Goal: Information Seeking & Learning: Learn about a topic

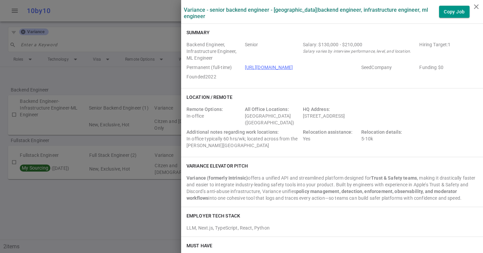
click at [53, 65] on div at bounding box center [241, 126] width 483 height 253
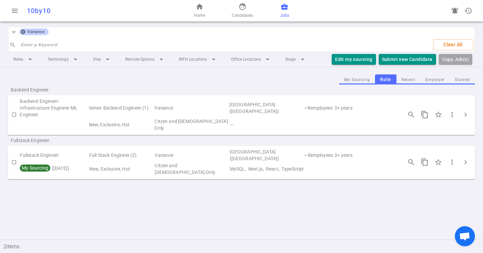
click at [21, 29] on div "Variance" at bounding box center [34, 32] width 30 height 7
click at [30, 34] on span "Variance" at bounding box center [35, 31] width 23 height 5
click at [24, 34] on icon at bounding box center [22, 31] width 5 height 5
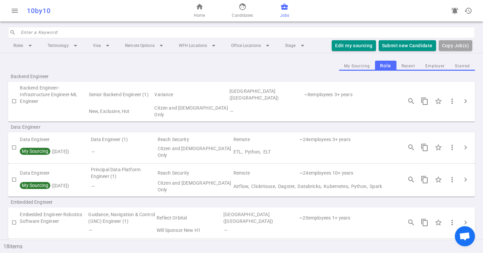
click at [36, 37] on input "search" at bounding box center [246, 32] width 450 height 11
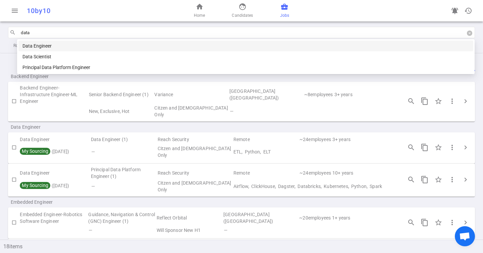
type input "data e"
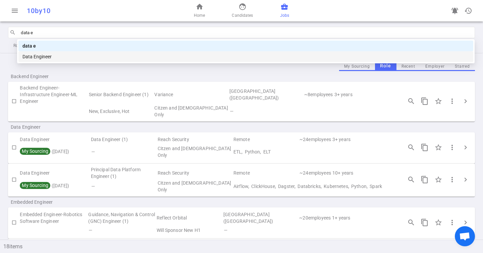
click at [38, 55] on div "Data Engineer" at bounding box center [245, 56] width 447 height 7
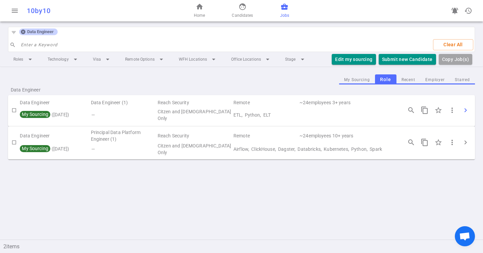
click at [464, 111] on span "chevron_right" at bounding box center [465, 110] width 8 height 8
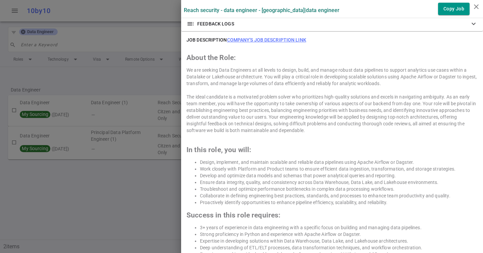
scroll to position [285, 0]
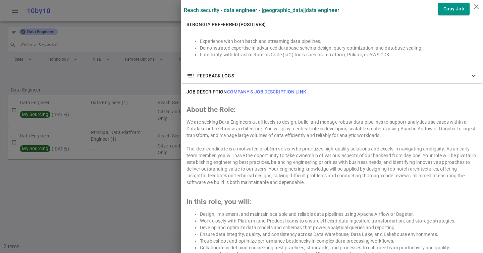
click at [282, 91] on link "Company's job description link" at bounding box center [266, 91] width 79 height 5
click at [55, 49] on div at bounding box center [241, 126] width 483 height 253
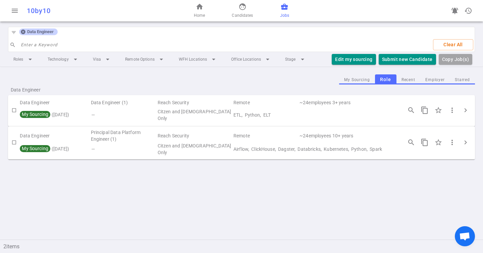
click at [23, 35] on icon at bounding box center [22, 31] width 5 height 5
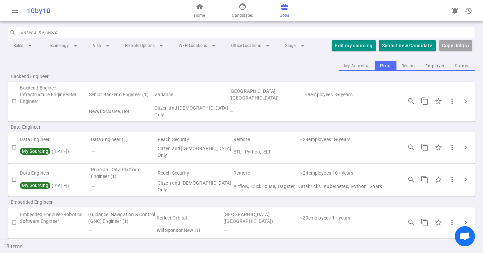
click at [25, 35] on input "search" at bounding box center [246, 32] width 450 height 11
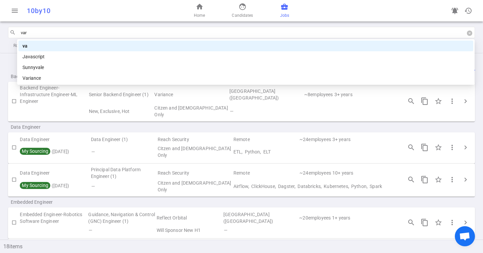
type input "vari"
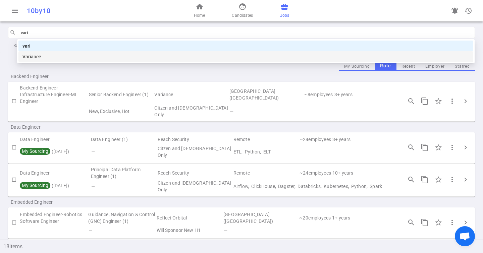
click at [58, 54] on div "Variance" at bounding box center [245, 56] width 447 height 7
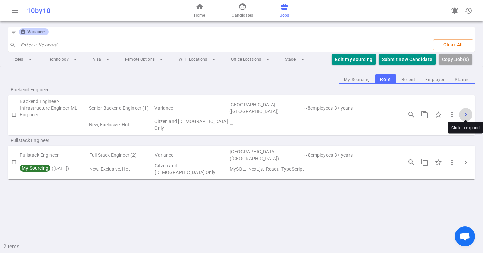
click at [462, 108] on button "chevron_right" at bounding box center [465, 114] width 13 height 13
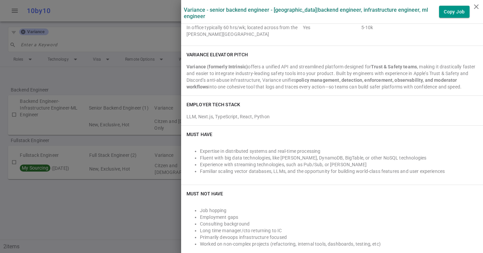
scroll to position [379, 0]
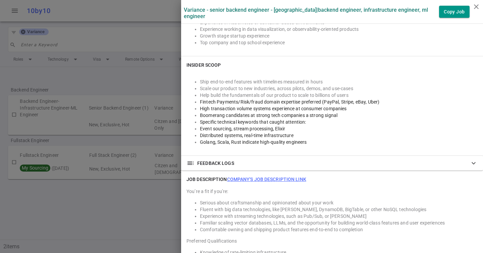
click at [285, 176] on h6 "JOB DESCRIPTION Company's job description link" at bounding box center [246, 179] width 120 height 7
click at [285, 178] on link "Company's job description link" at bounding box center [266, 179] width 79 height 5
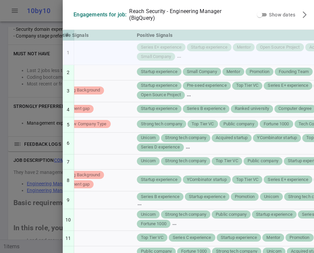
scroll to position [0, 403]
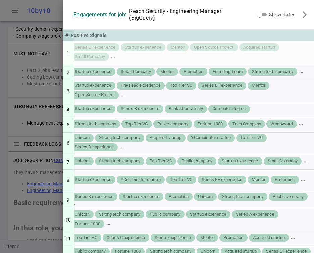
click at [13, 223] on div at bounding box center [157, 126] width 314 height 253
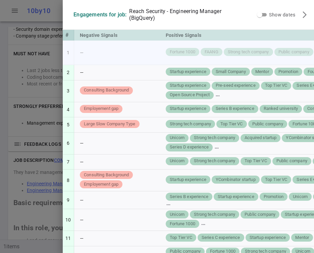
scroll to position [0, 403]
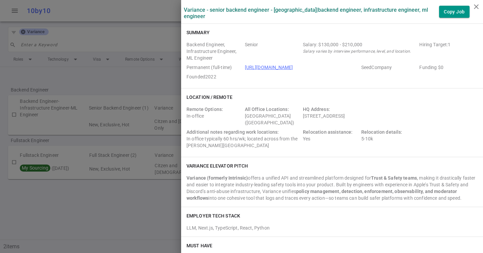
click at [67, 47] on div at bounding box center [241, 126] width 483 height 253
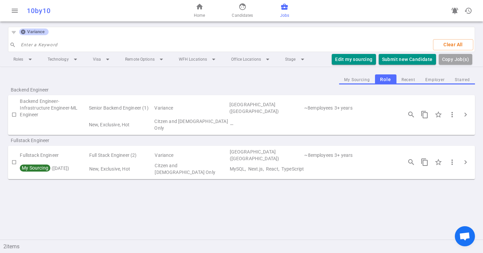
click at [22, 33] on icon at bounding box center [23, 32] width 4 height 4
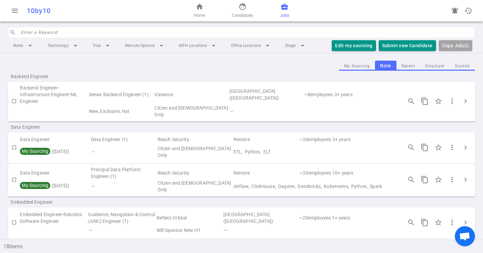
click at [34, 33] on input "search" at bounding box center [246, 32] width 450 height 11
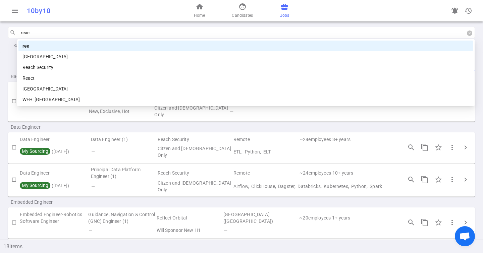
type input "reach"
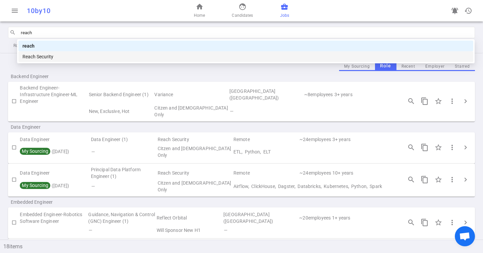
click at [35, 57] on div "Reach Security" at bounding box center [245, 56] width 447 height 7
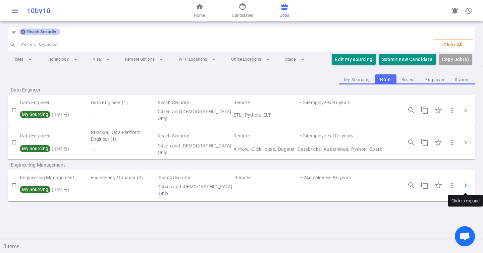
click at [463, 179] on button "chevron_right" at bounding box center [465, 185] width 13 height 13
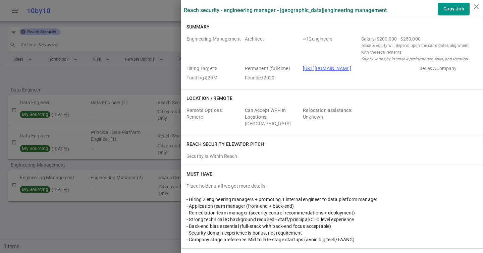
click at [317, 67] on link "[URL][DOMAIN_NAME]" at bounding box center [327, 68] width 48 height 5
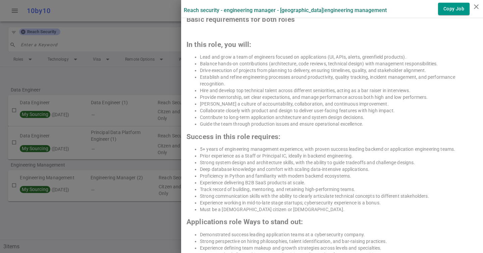
scroll to position [311, 0]
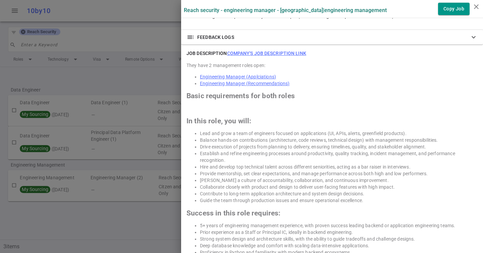
click at [253, 52] on link "Company's job description link" at bounding box center [266, 53] width 79 height 5
click at [112, 48] on div at bounding box center [241, 126] width 483 height 253
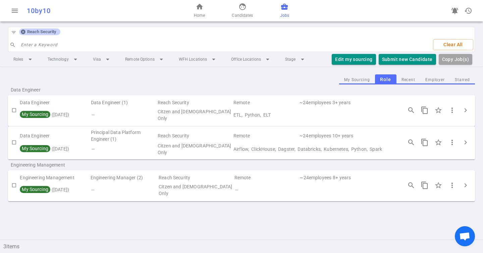
click at [22, 34] on icon at bounding box center [23, 32] width 4 height 4
click at [22, 40] on input "search" at bounding box center [224, 45] width 407 height 11
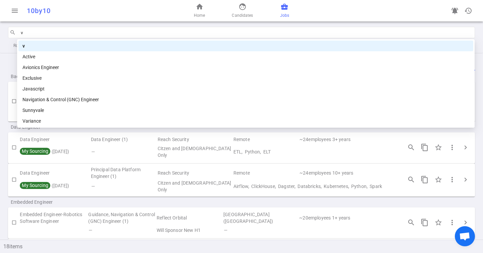
type input "va"
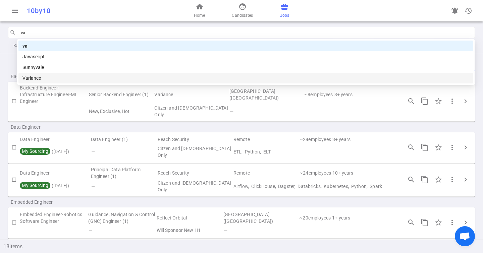
click at [29, 79] on div "Variance" at bounding box center [245, 77] width 447 height 7
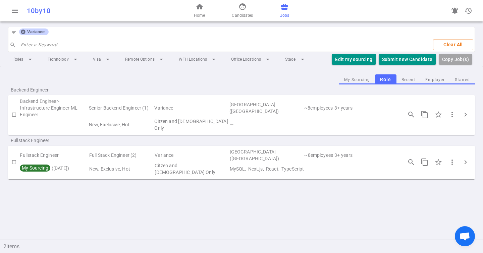
click at [23, 36] on div "filter_list Variance" at bounding box center [28, 32] width 41 height 11
click at [23, 34] on icon at bounding box center [22, 31] width 5 height 5
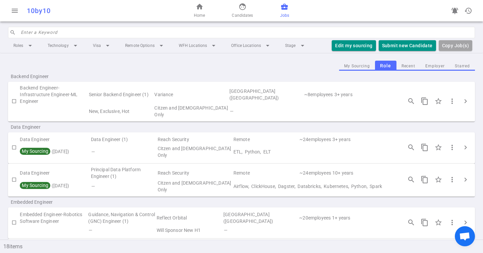
click at [27, 32] on input "search" at bounding box center [246, 32] width 450 height 11
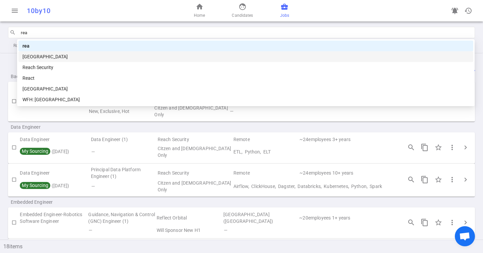
type input "reac"
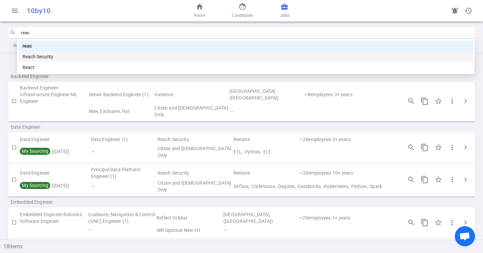
click at [83, 55] on div "Reach Security" at bounding box center [245, 56] width 447 height 7
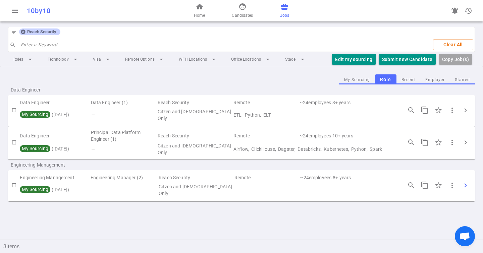
click at [466, 181] on span "chevron_right" at bounding box center [465, 185] width 8 height 8
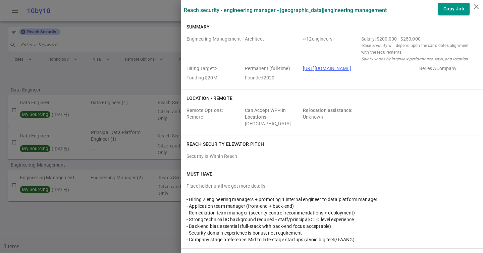
scroll to position [241, 0]
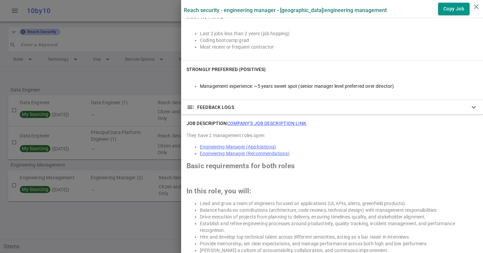
click at [255, 146] on link "Engineering Manager (Applciations)" at bounding box center [238, 146] width 76 height 5
